Goal: Task Accomplishment & Management: Use online tool/utility

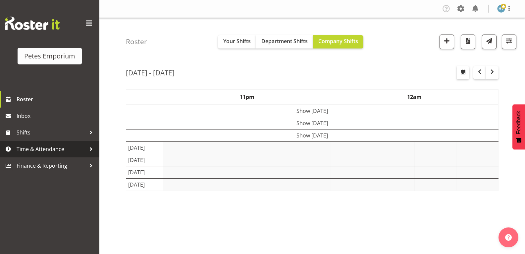
click at [35, 149] on span "Time & Attendance" at bounding box center [52, 149] width 70 height 10
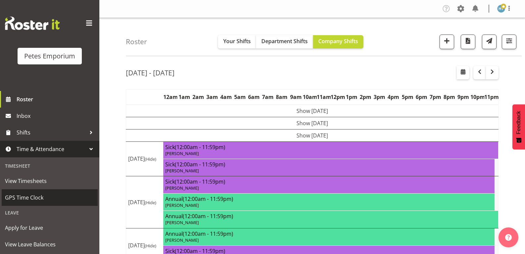
click at [29, 198] on span "GPS Time Clock" at bounding box center [49, 197] width 89 height 10
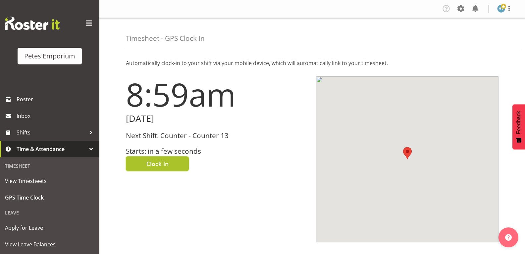
click at [164, 165] on span "Clock In" at bounding box center [157, 163] width 22 height 9
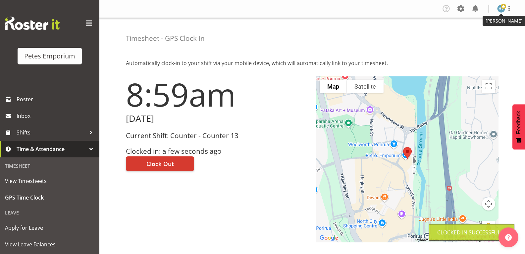
click at [500, 9] on img at bounding box center [501, 9] width 8 height 8
click at [471, 34] on link "Log Out" at bounding box center [482, 35] width 64 height 12
